Goal: Information Seeking & Learning: Learn about a topic

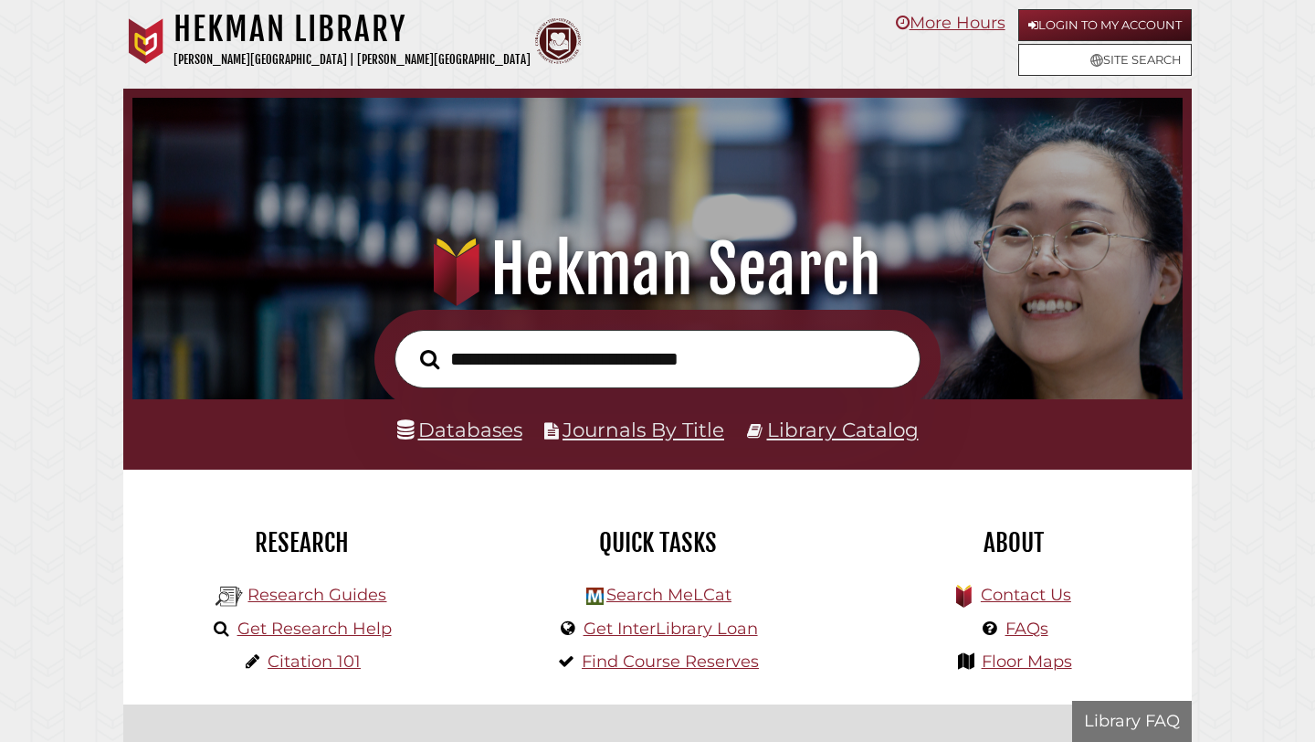
scroll to position [176, 329]
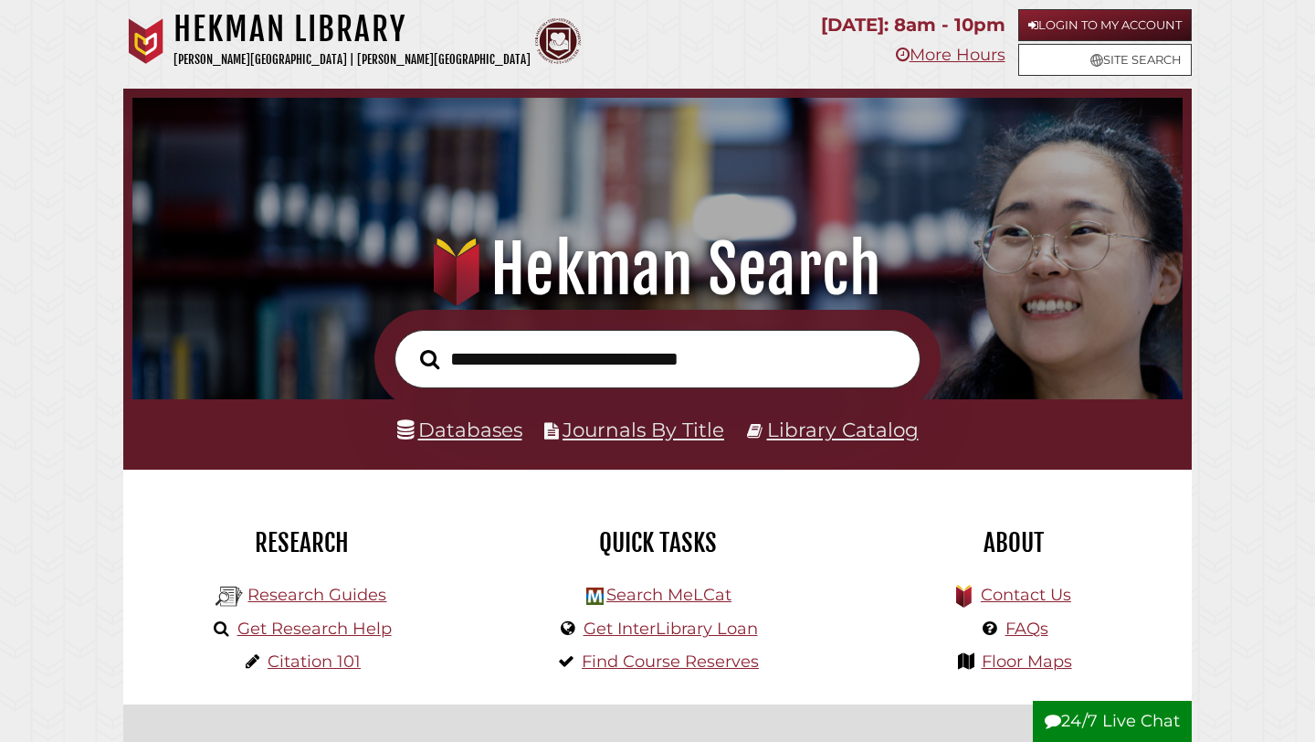
click at [531, 200] on div ".heklogo-cls-1 { fill: url(#linear-gradient); } .heklogo-cls-1, .heklogo-cls-2,…" at bounding box center [657, 199] width 1069 height 221
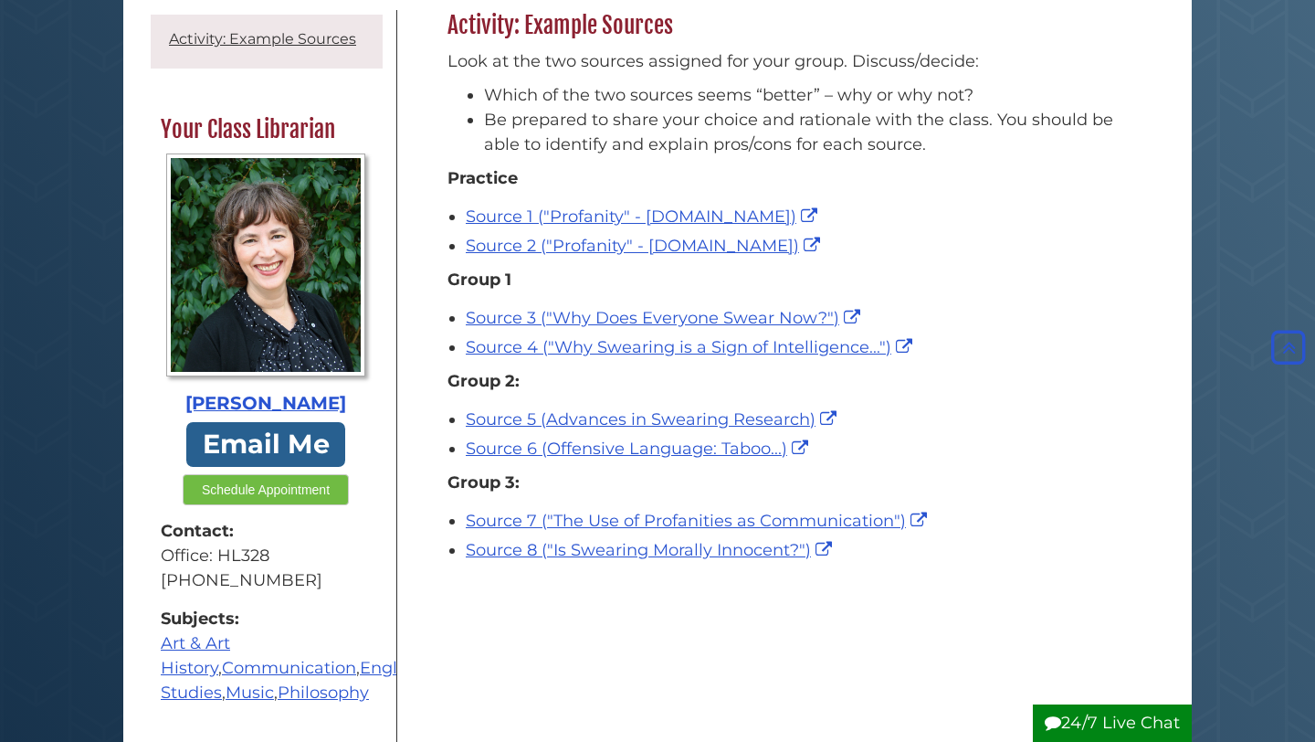
scroll to position [284, 0]
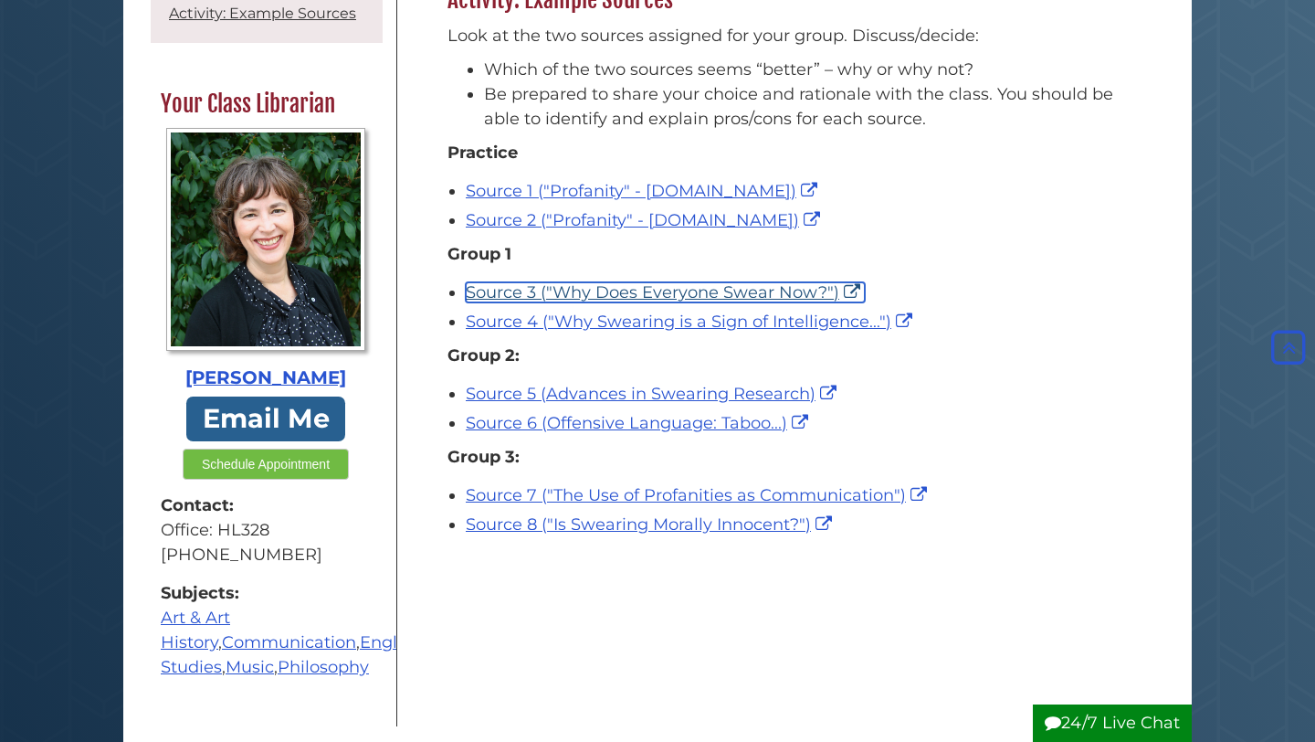
click at [771, 290] on link "Source 3 ("Why Does Everyone Swear Now?")" at bounding box center [665, 292] width 399 height 20
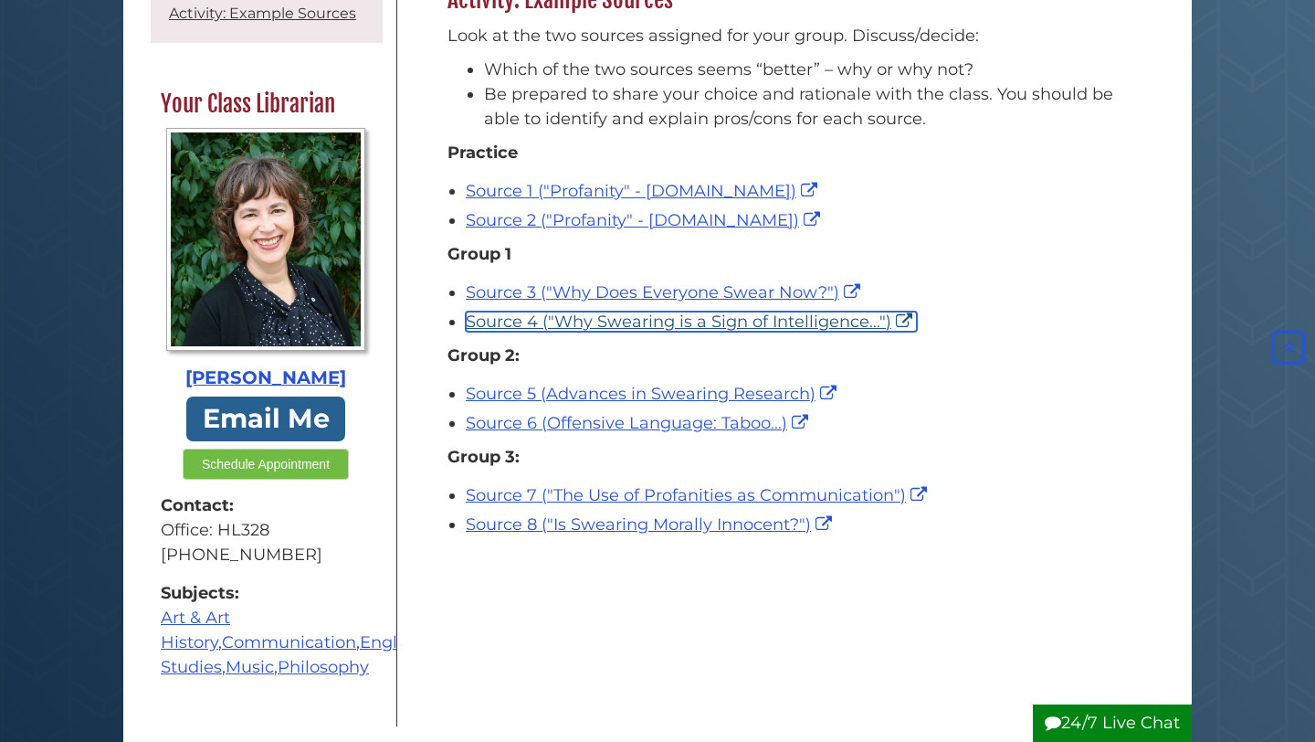
click at [665, 320] on link "Source 4 ("Why Swearing is a Sign of Intelligence...")" at bounding box center [691, 321] width 451 height 20
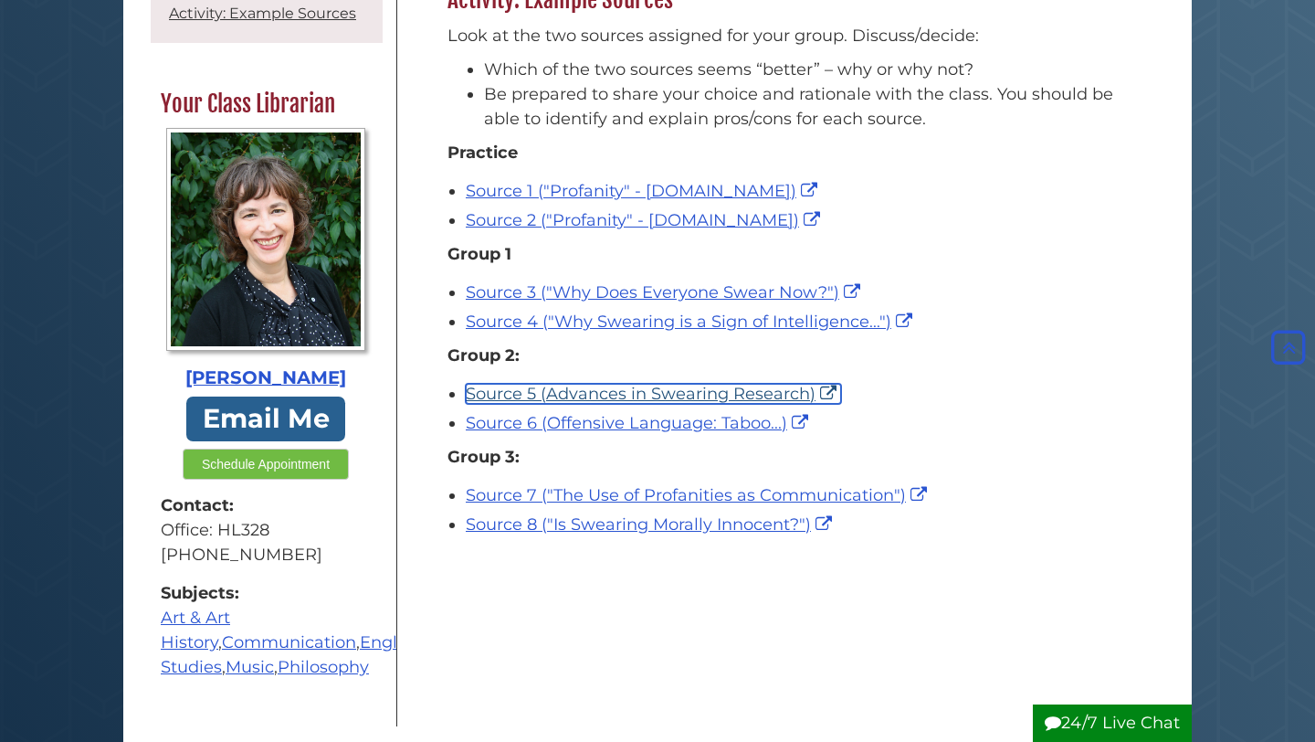
click at [659, 397] on link "Source 5 (Advances in Swearing Research)" at bounding box center [653, 394] width 375 height 20
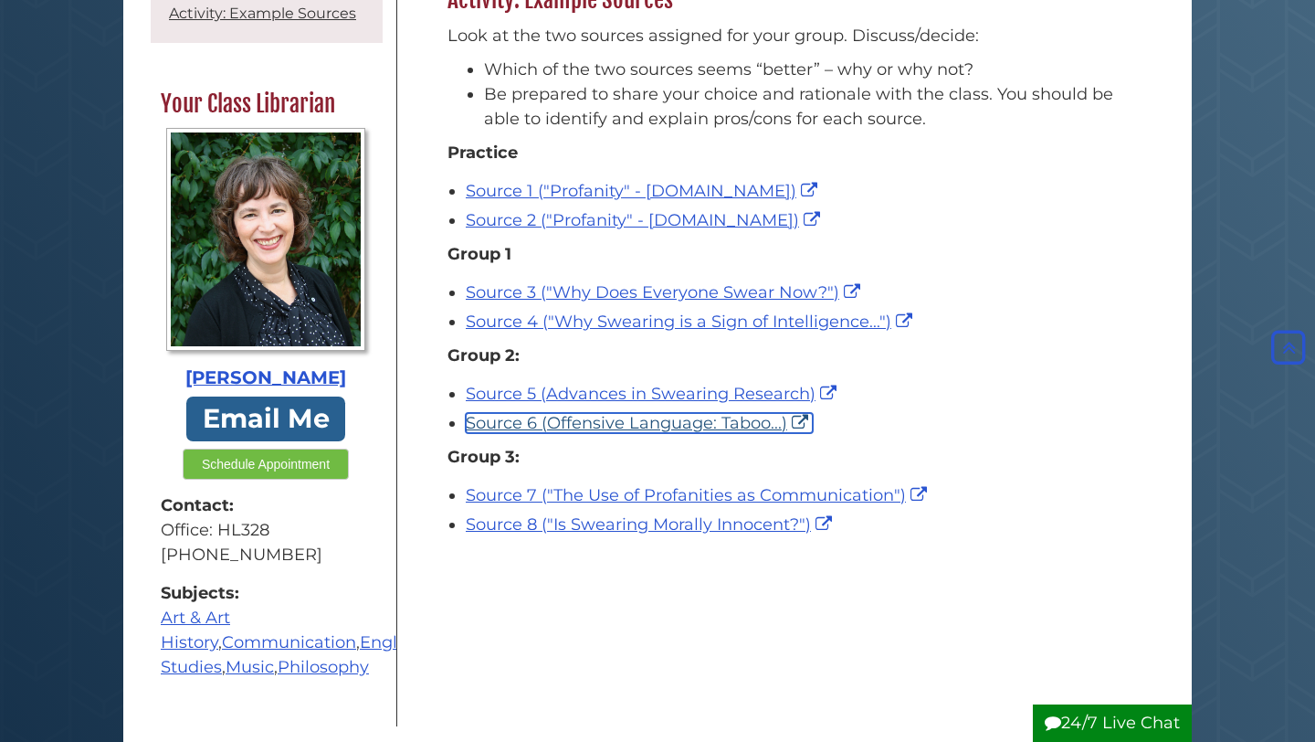
click at [653, 425] on link "Source 6 (Offensive Language: Taboo...)" at bounding box center [639, 423] width 347 height 20
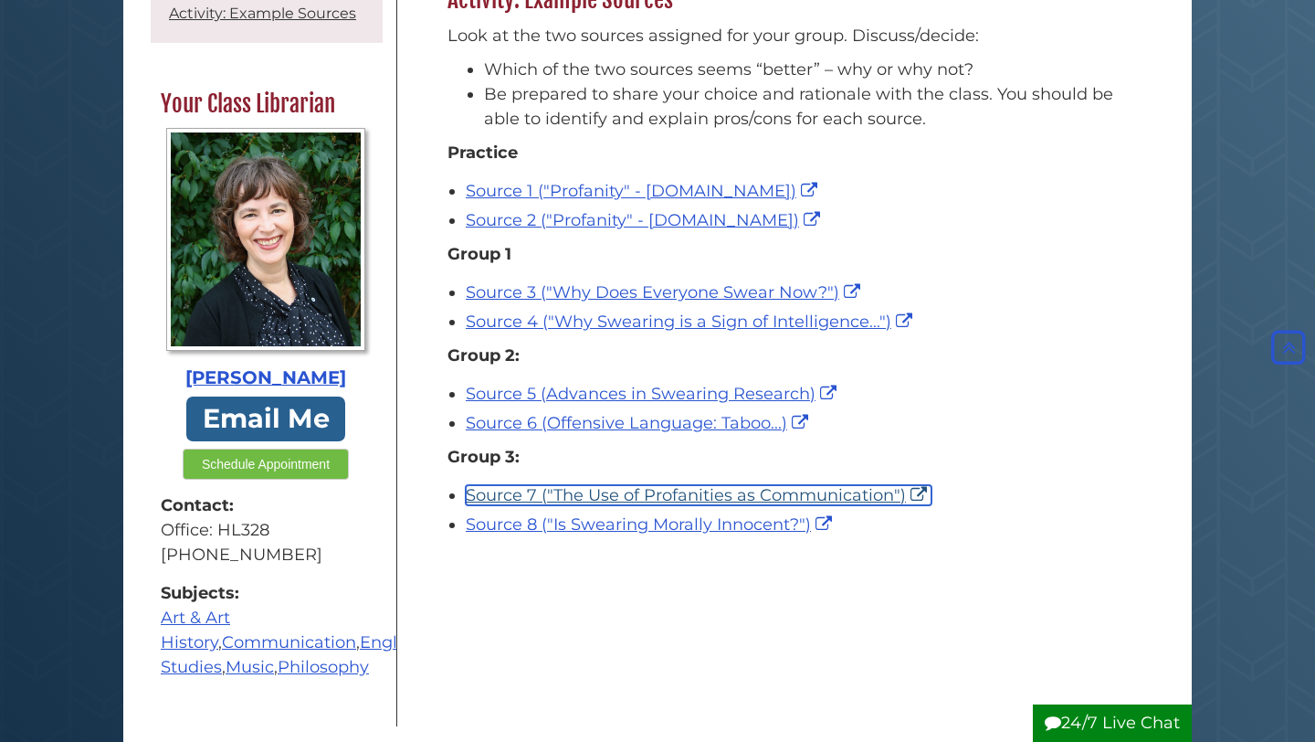
click at [549, 492] on link "Source 7 ("The Use of Profanities as Communication")" at bounding box center [699, 495] width 466 height 20
